Goal: Browse casually

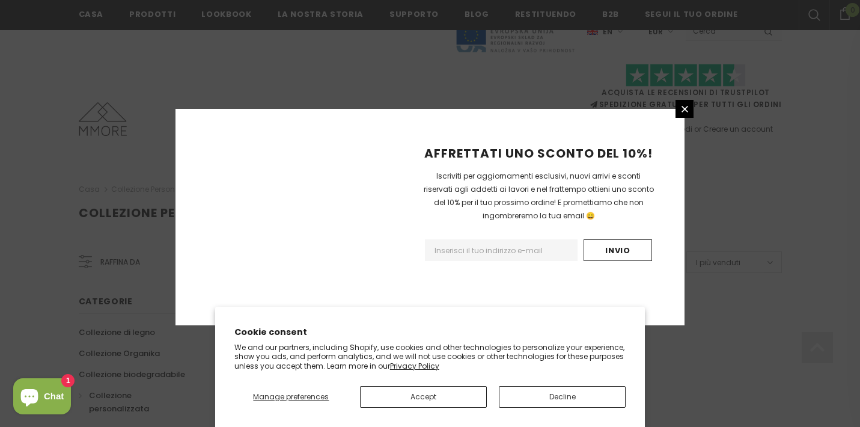
scroll to position [805, 0]
